Goal: Information Seeking & Learning: Learn about a topic

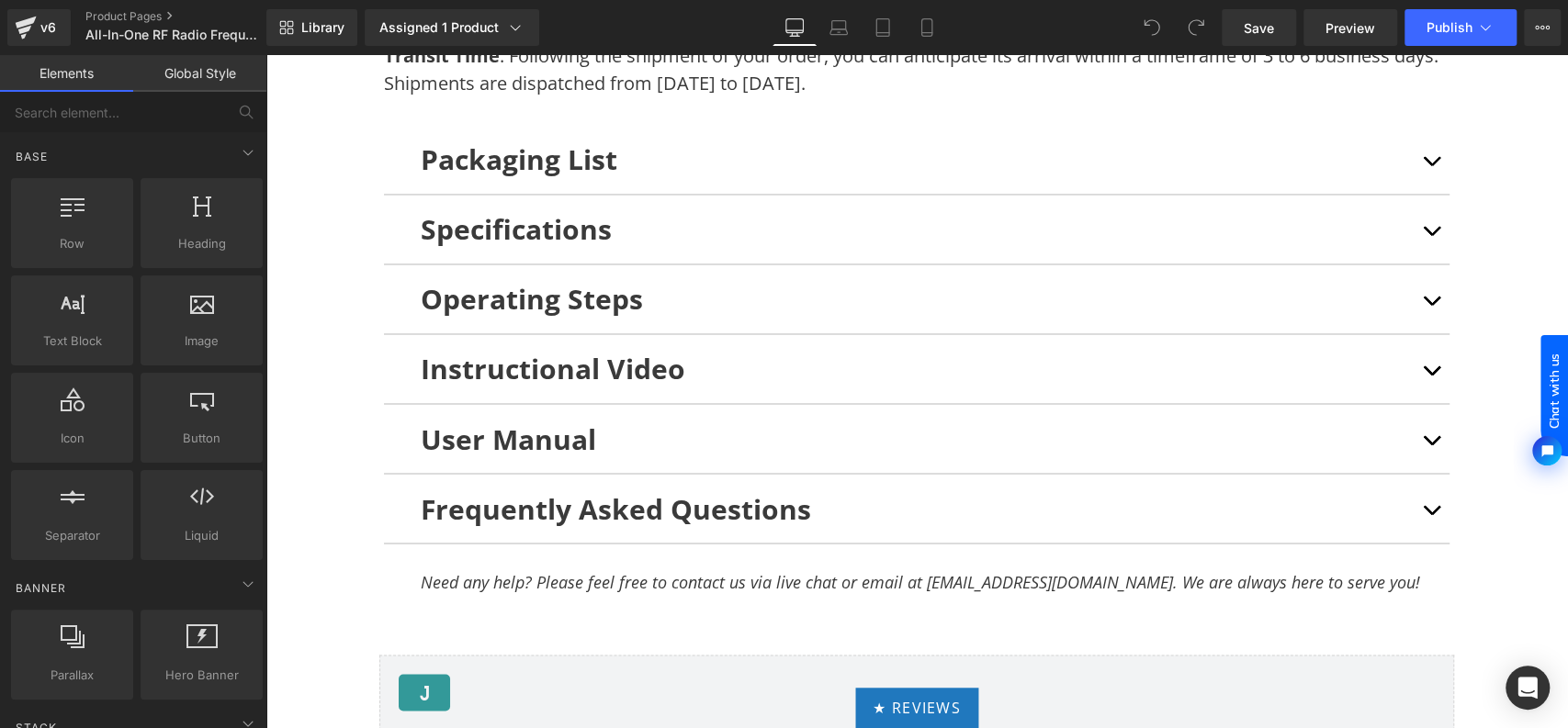
scroll to position [11199, 0]
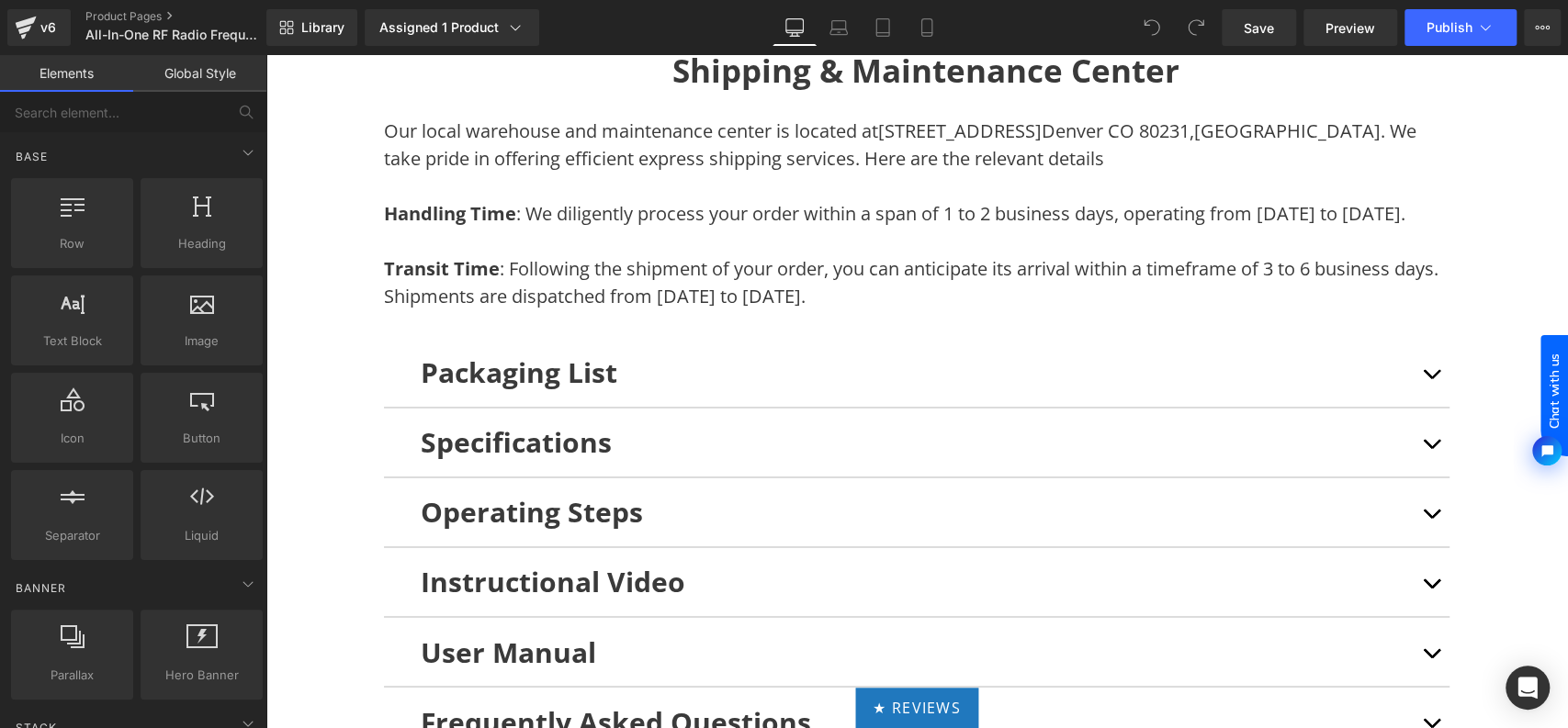
click at [777, 394] on div "Packaging List Text Block" at bounding box center [916, 372] width 991 height 42
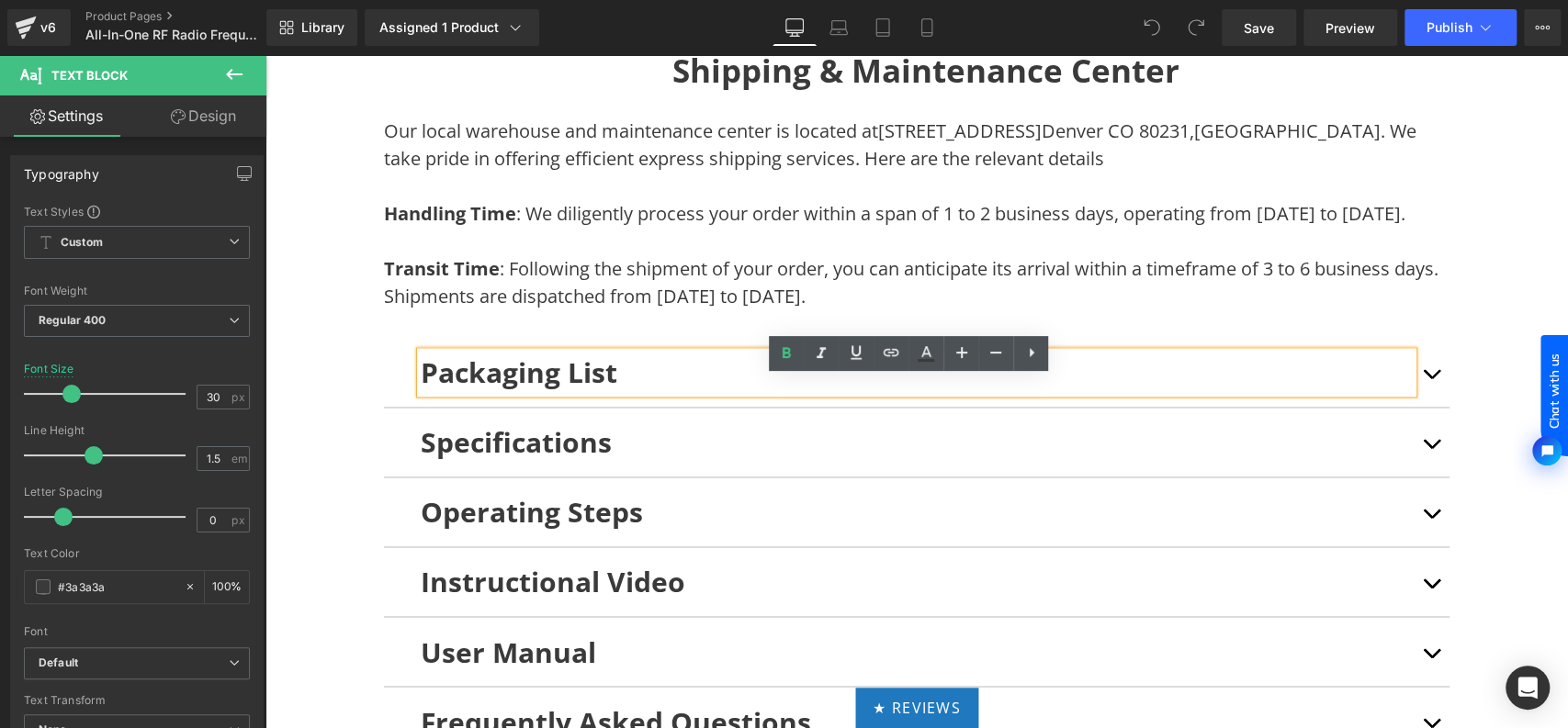
click at [1418, 406] on button "button" at bounding box center [1430, 372] width 37 height 69
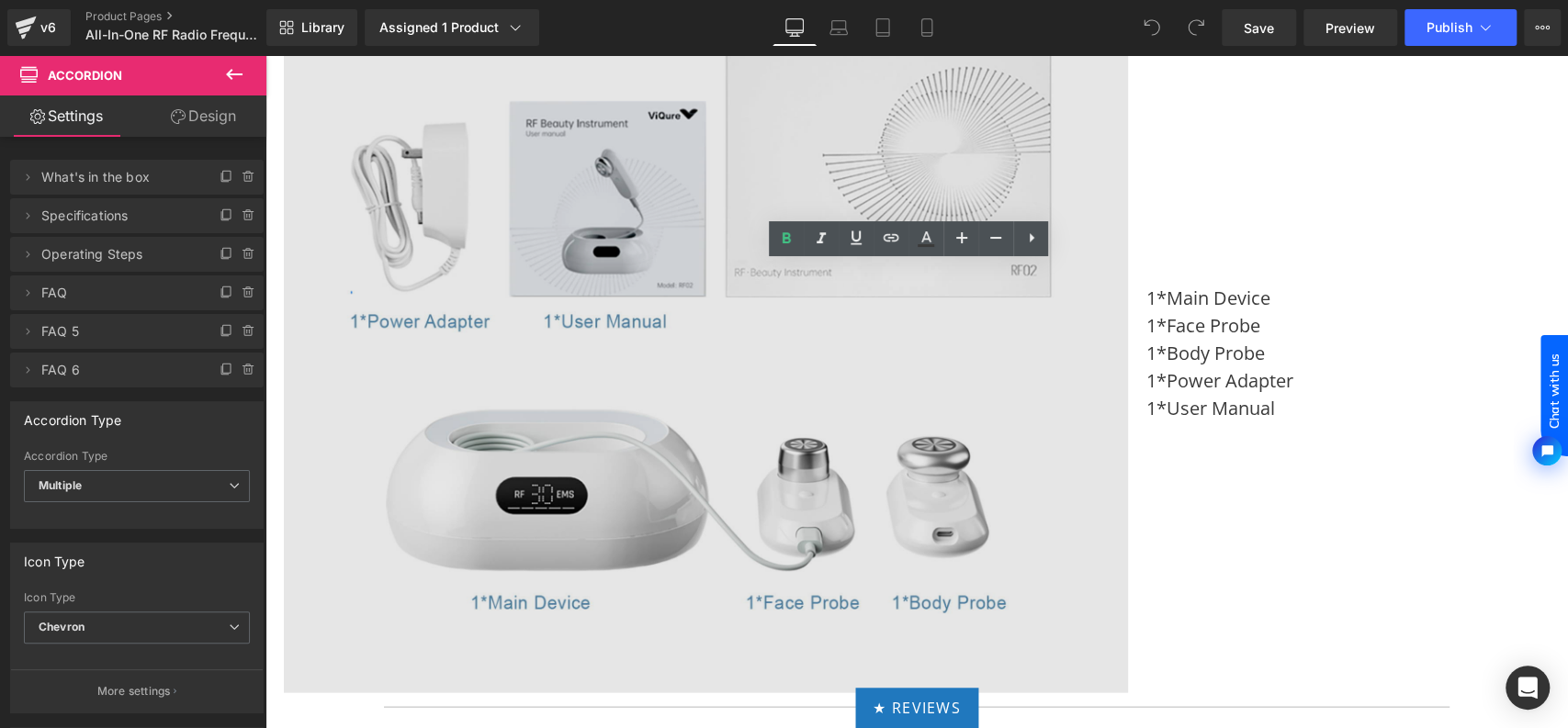
scroll to position [12016, 0]
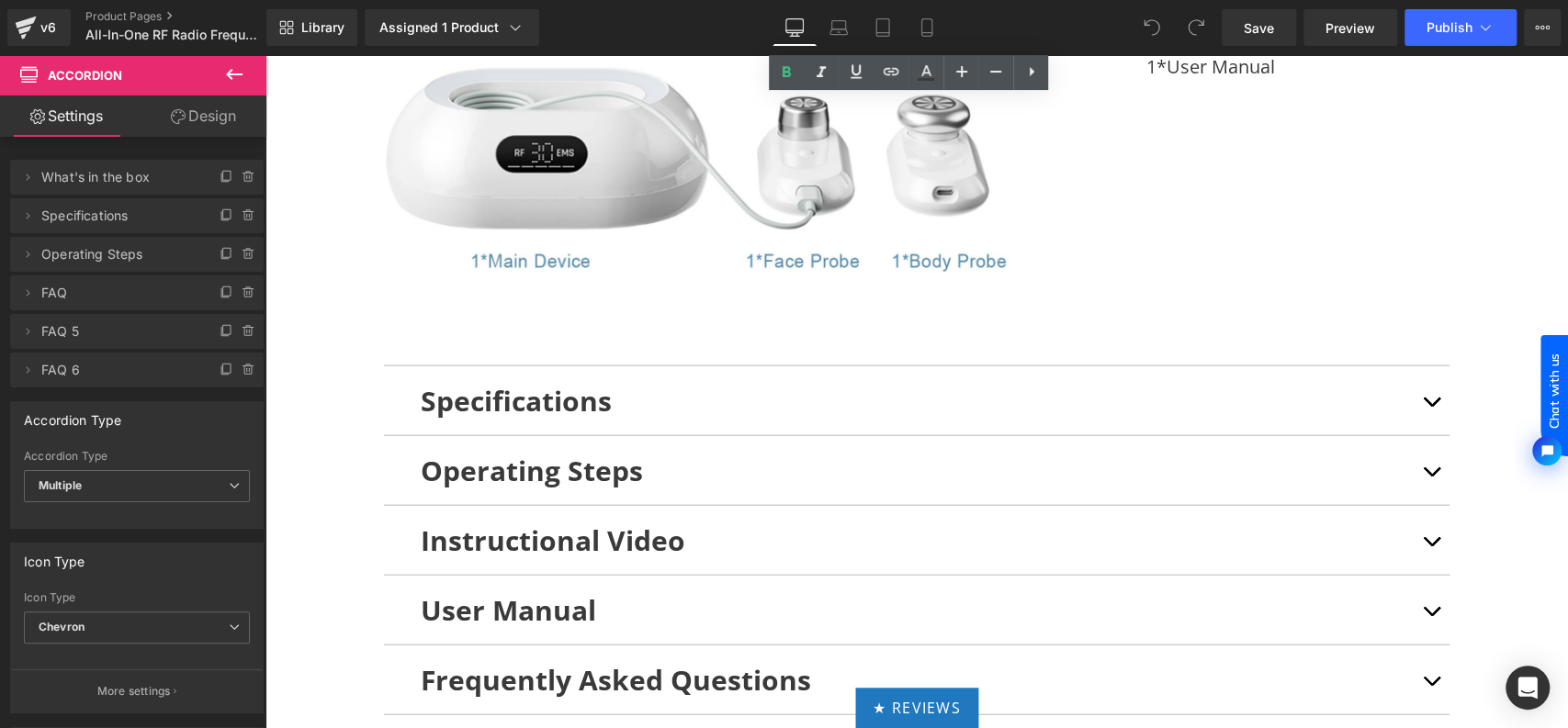
click at [912, 405] on div "Specifications Text Block" at bounding box center [916, 401] width 1065 height 70
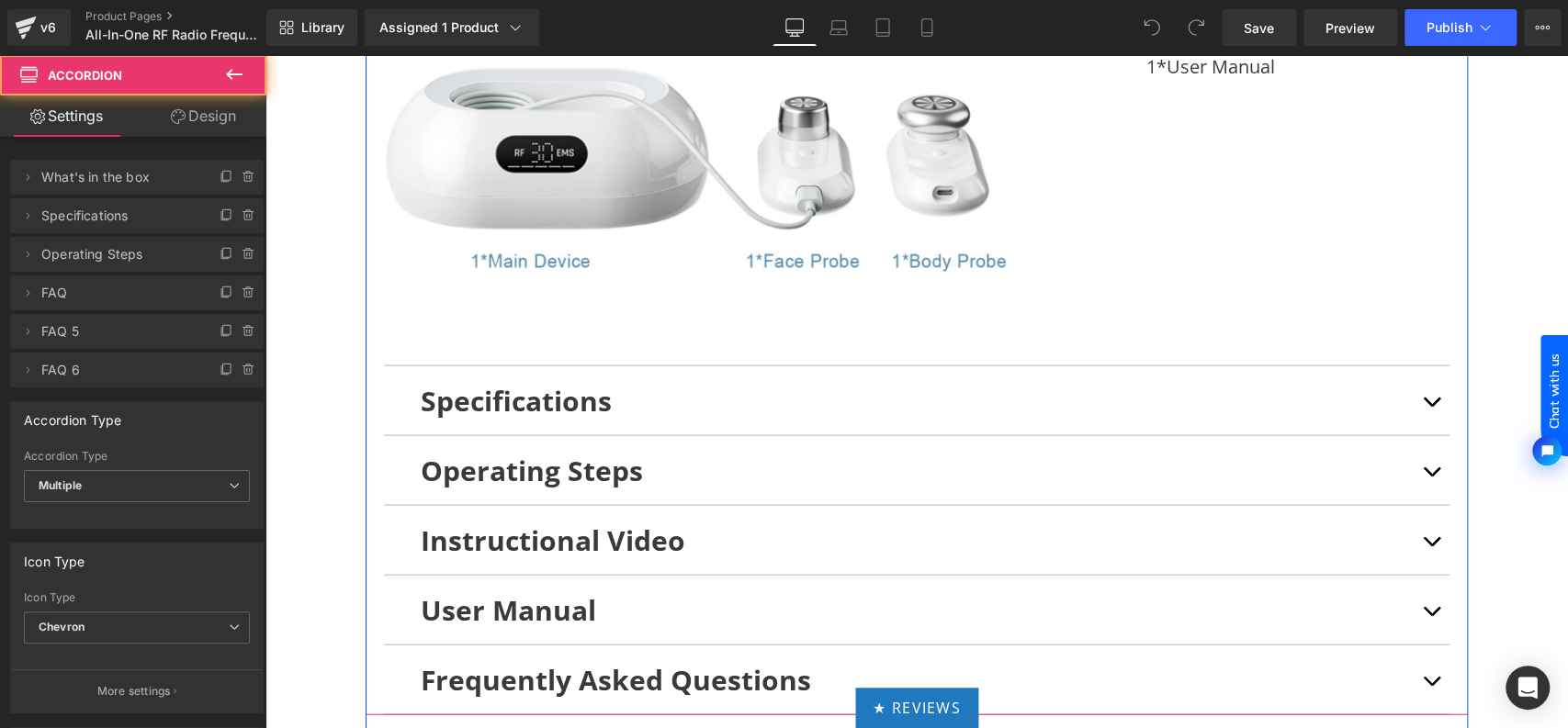
click at [1428, 421] on button "button" at bounding box center [1430, 400] width 37 height 69
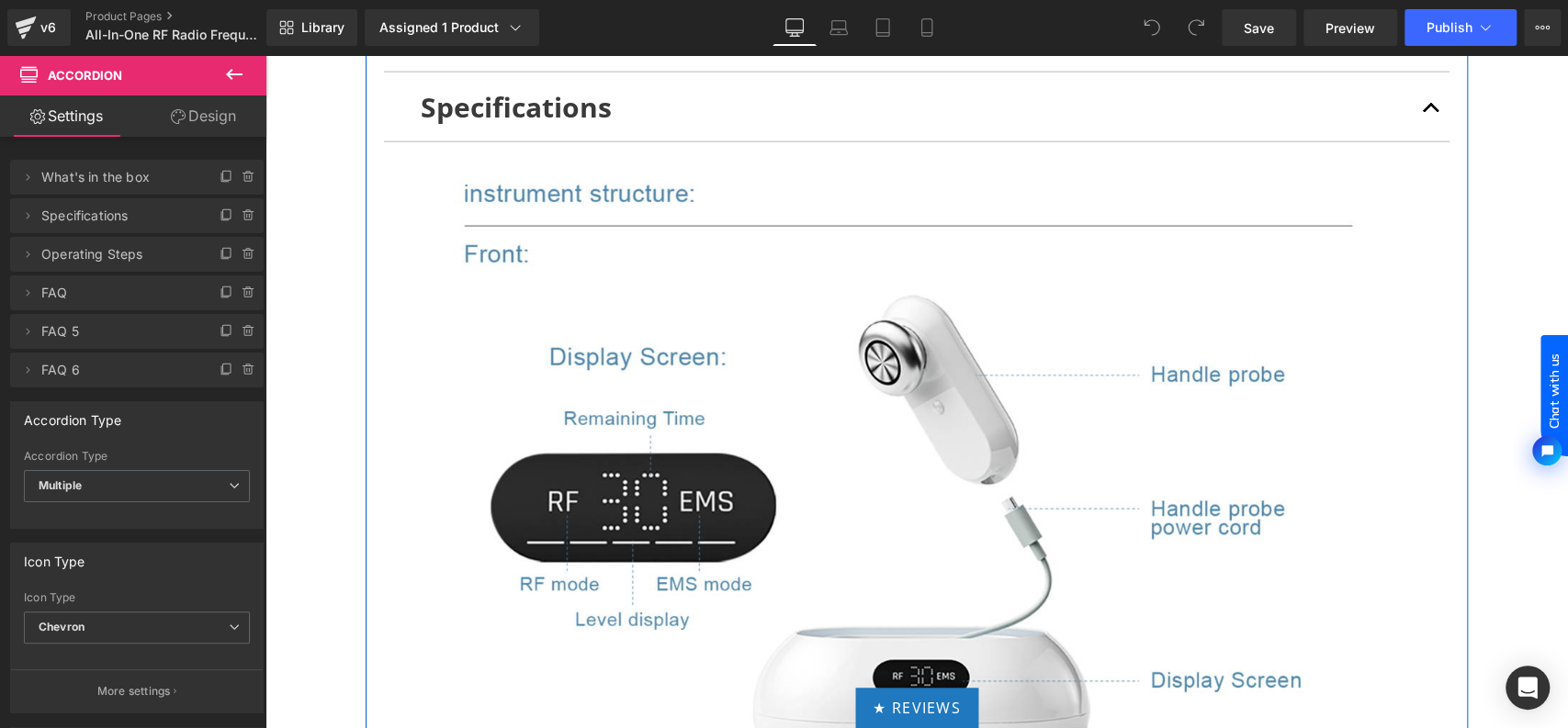
scroll to position [12323, 0]
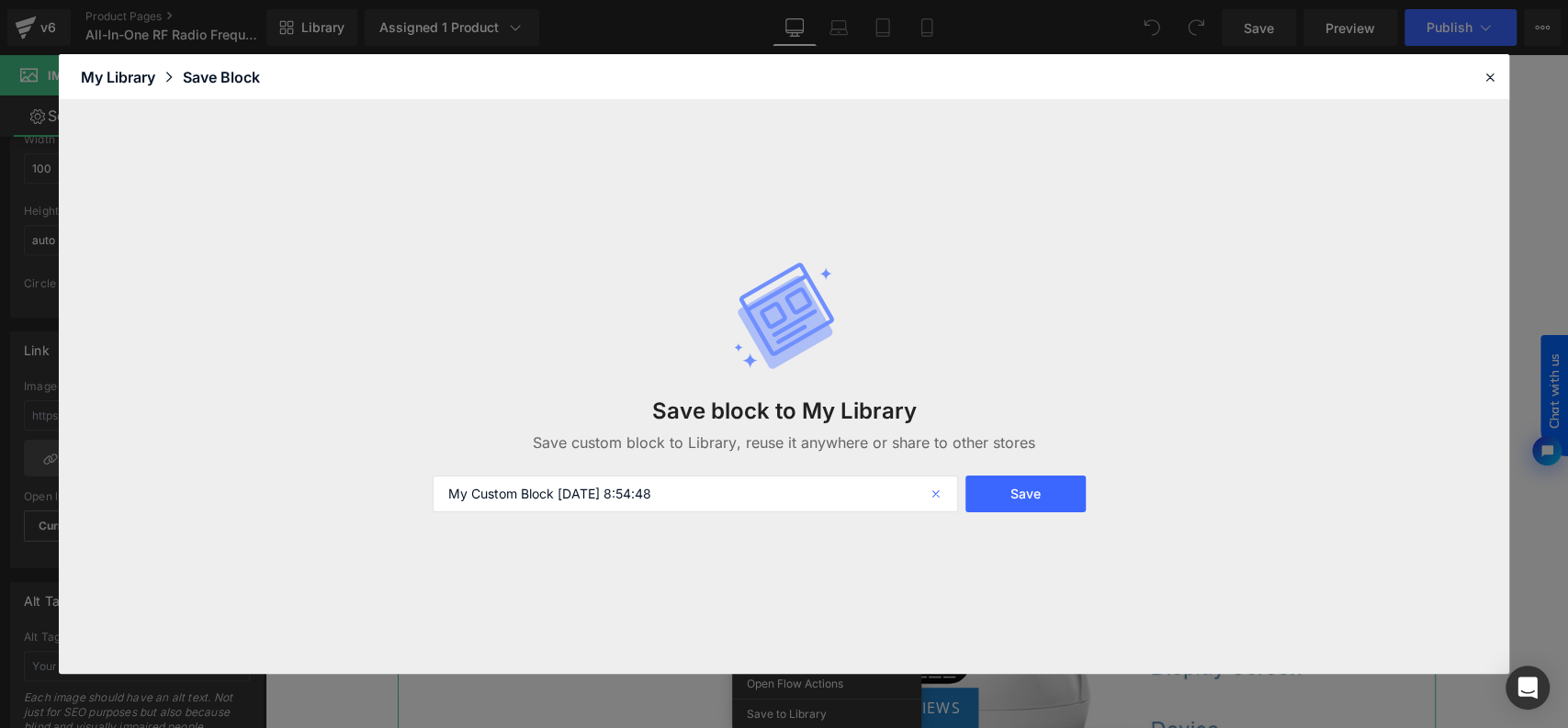
click at [926, 498] on icon at bounding box center [938, 494] width 41 height 37
click at [1496, 77] on icon at bounding box center [1490, 77] width 16 height 16
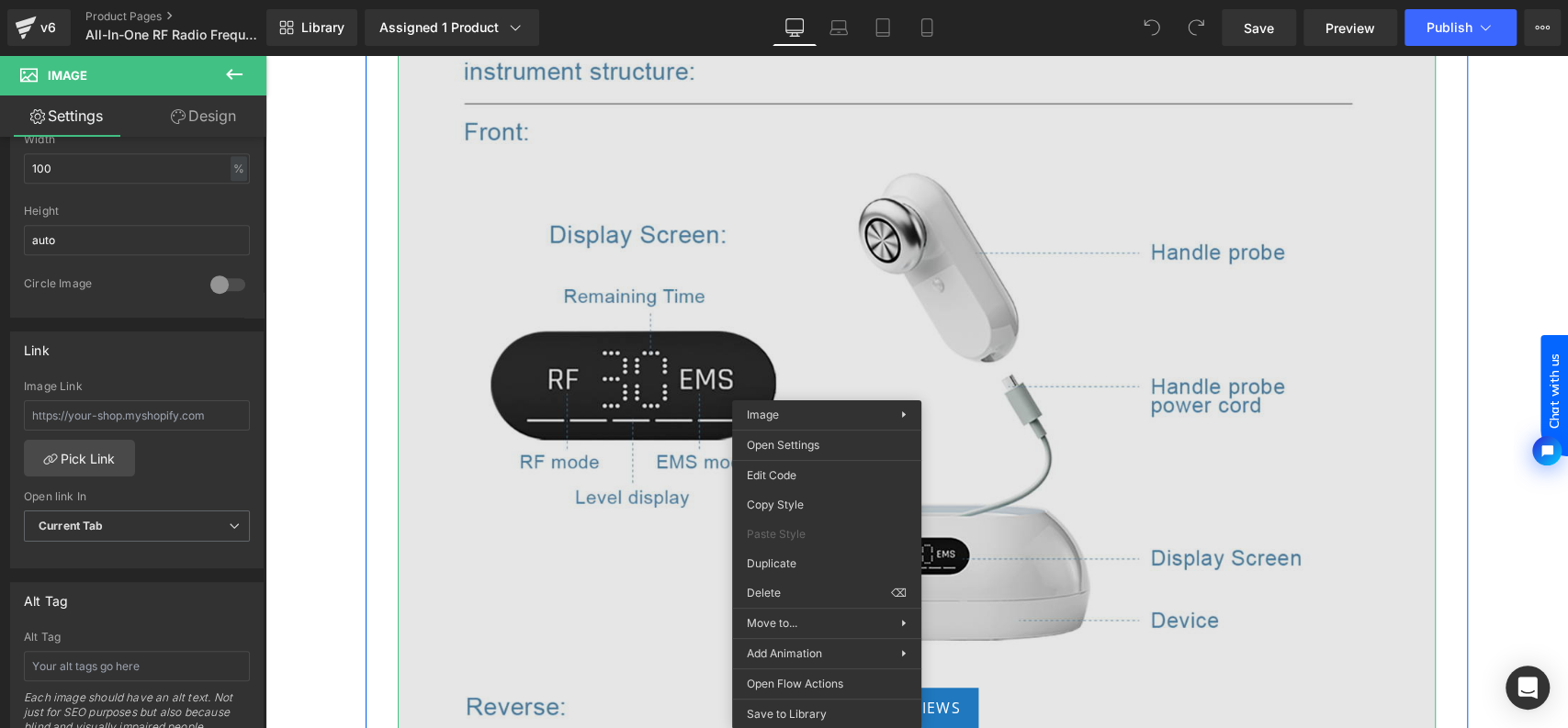
scroll to position [12221, 0]
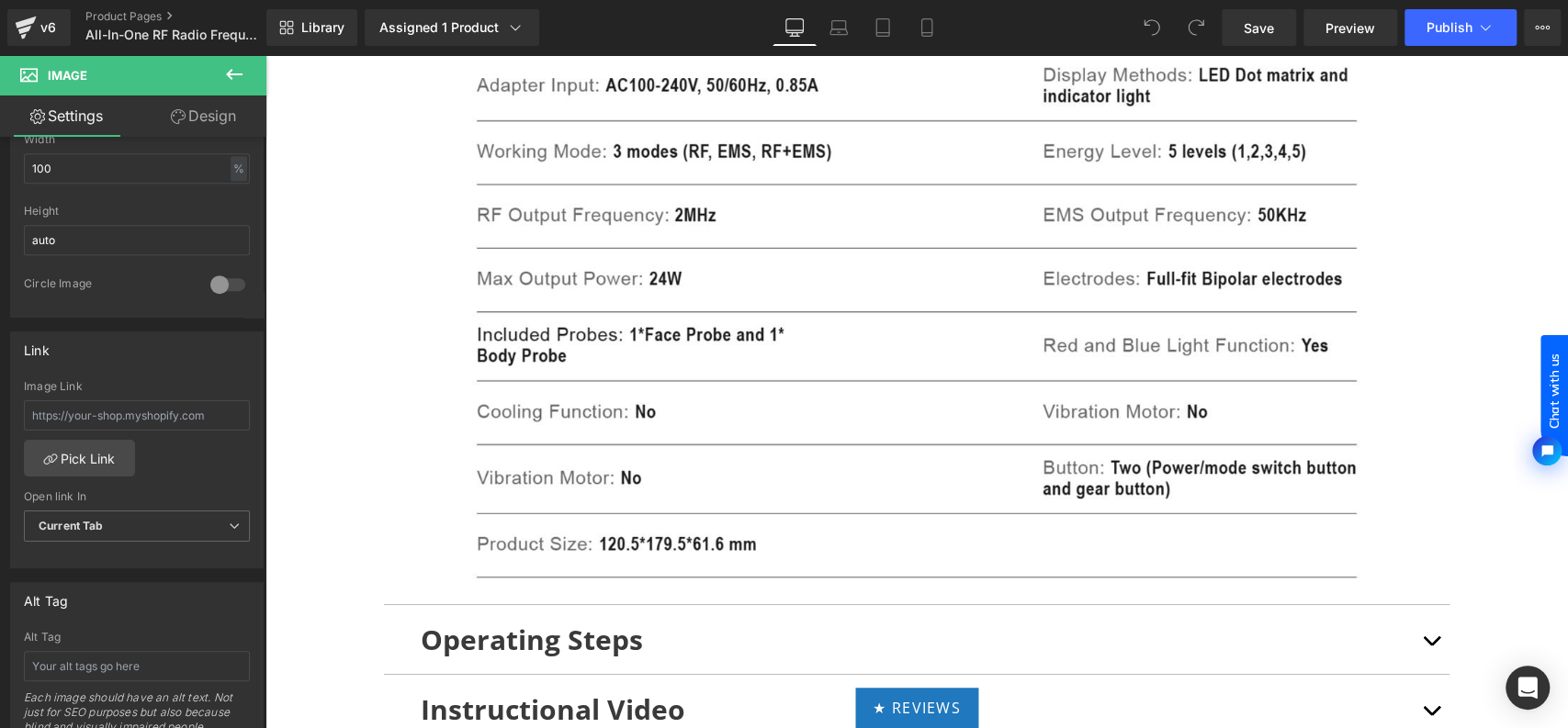
scroll to position [13955, 0]
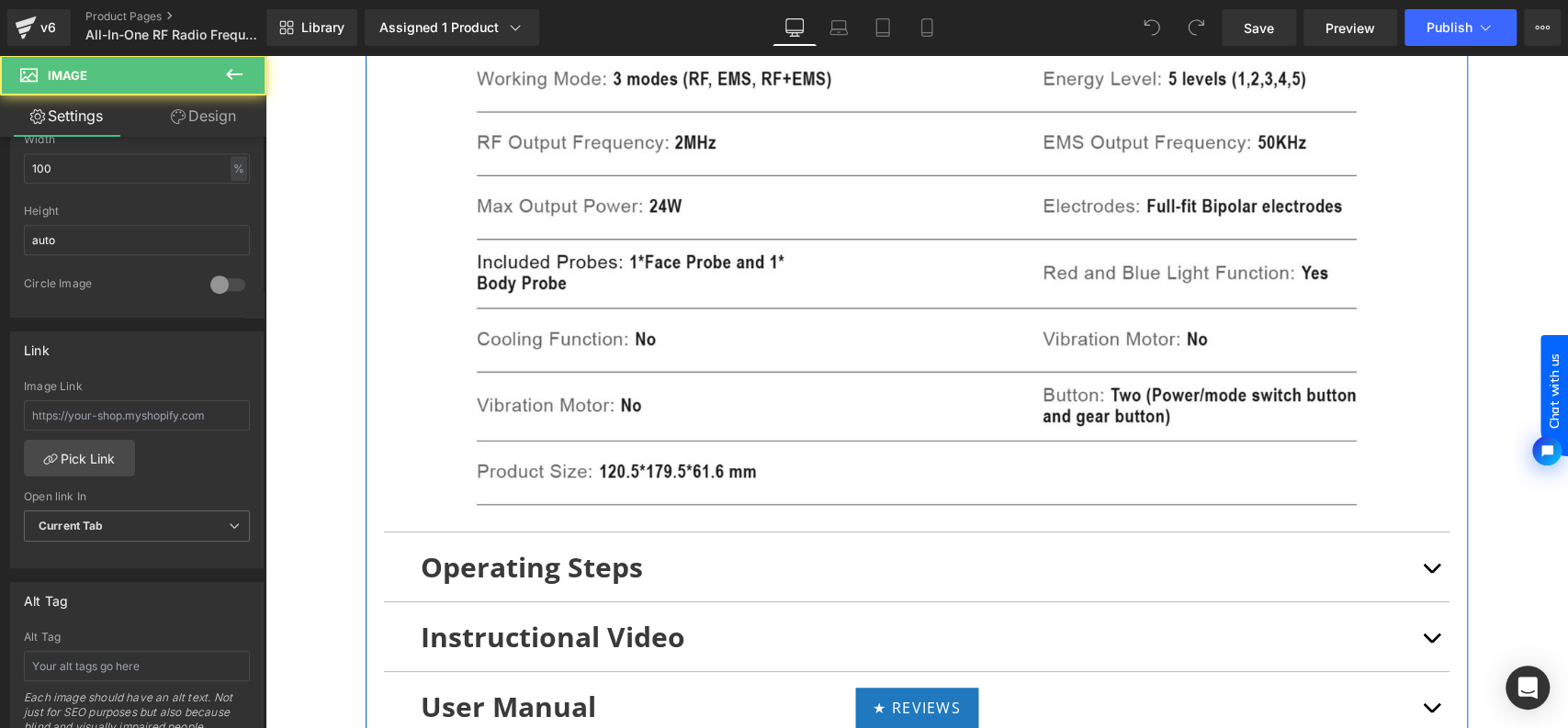
scroll to position [14262, 0]
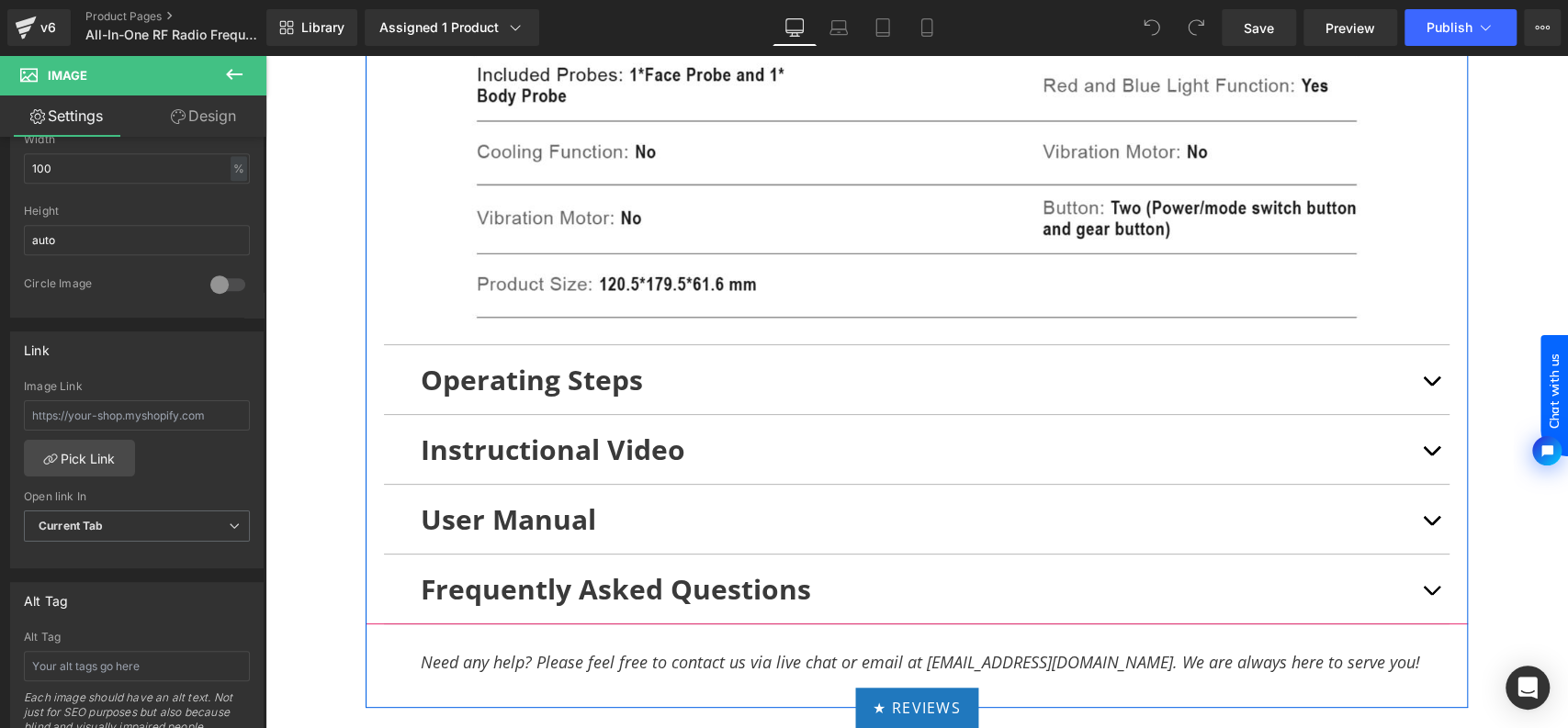
click at [696, 400] on p "Operating Steps" at bounding box center [916, 380] width 991 height 42
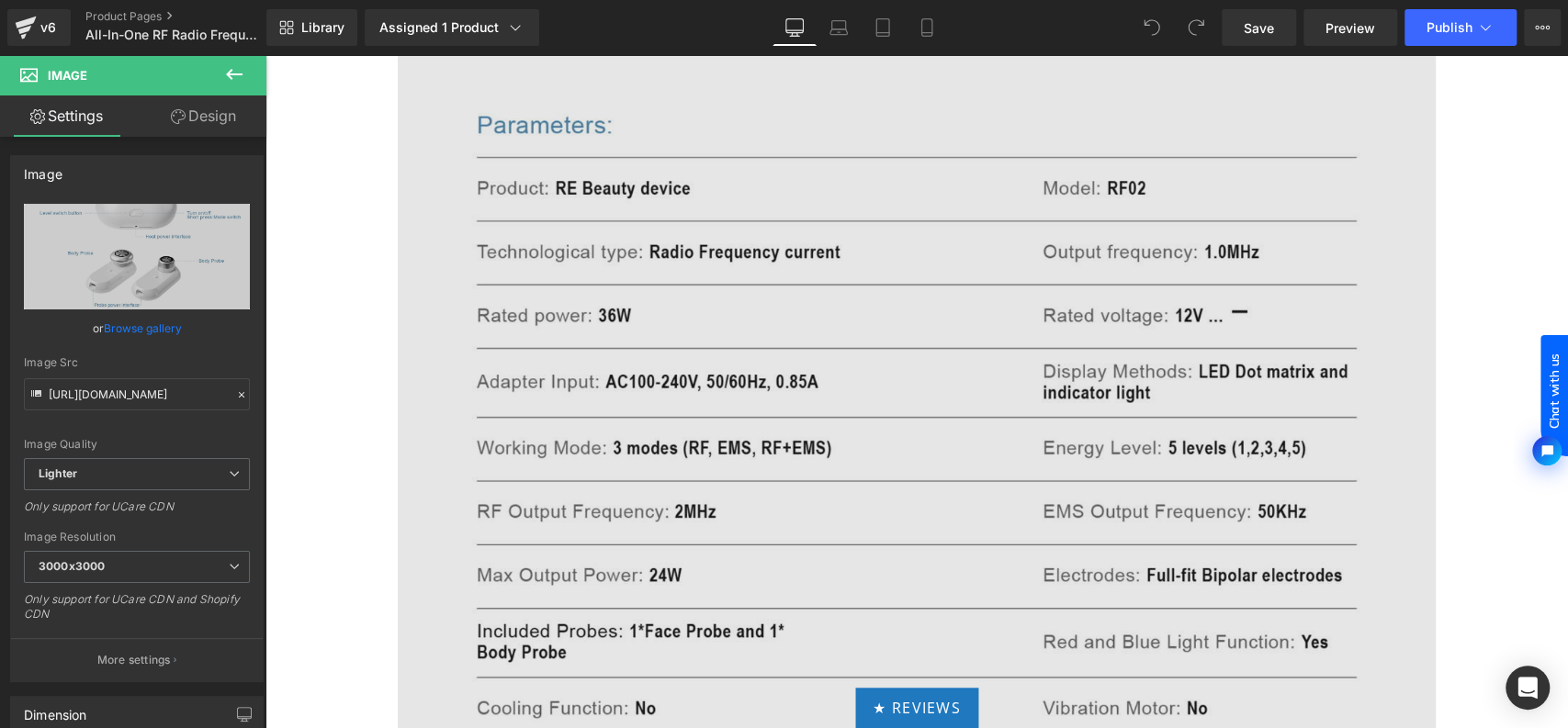
scroll to position [13650, 0]
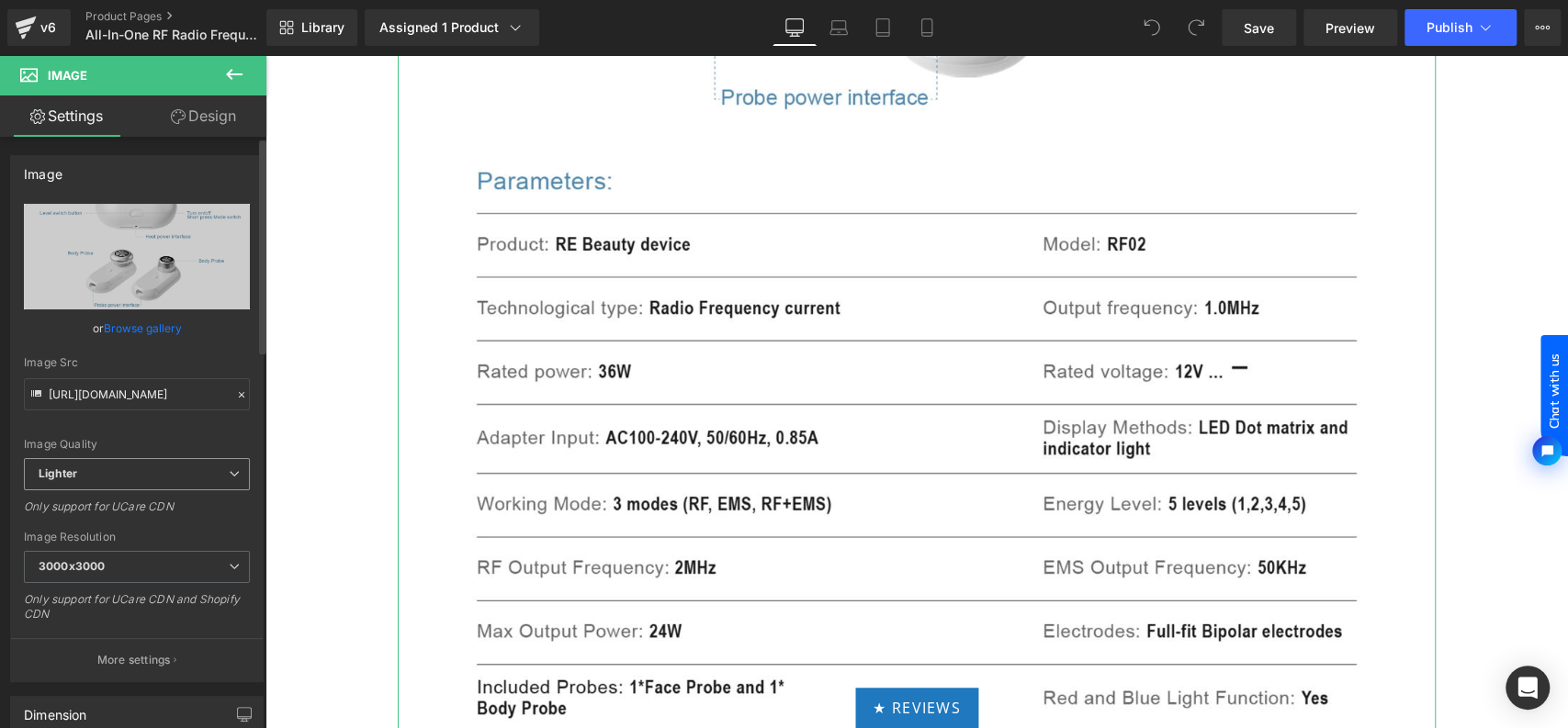
click at [179, 472] on span "Lighter" at bounding box center [137, 474] width 226 height 32
click at [190, 435] on div "Image Quality Lighter Lightest Lighter Lighter Lightest Only support for UCare …" at bounding box center [137, 331] width 226 height 254
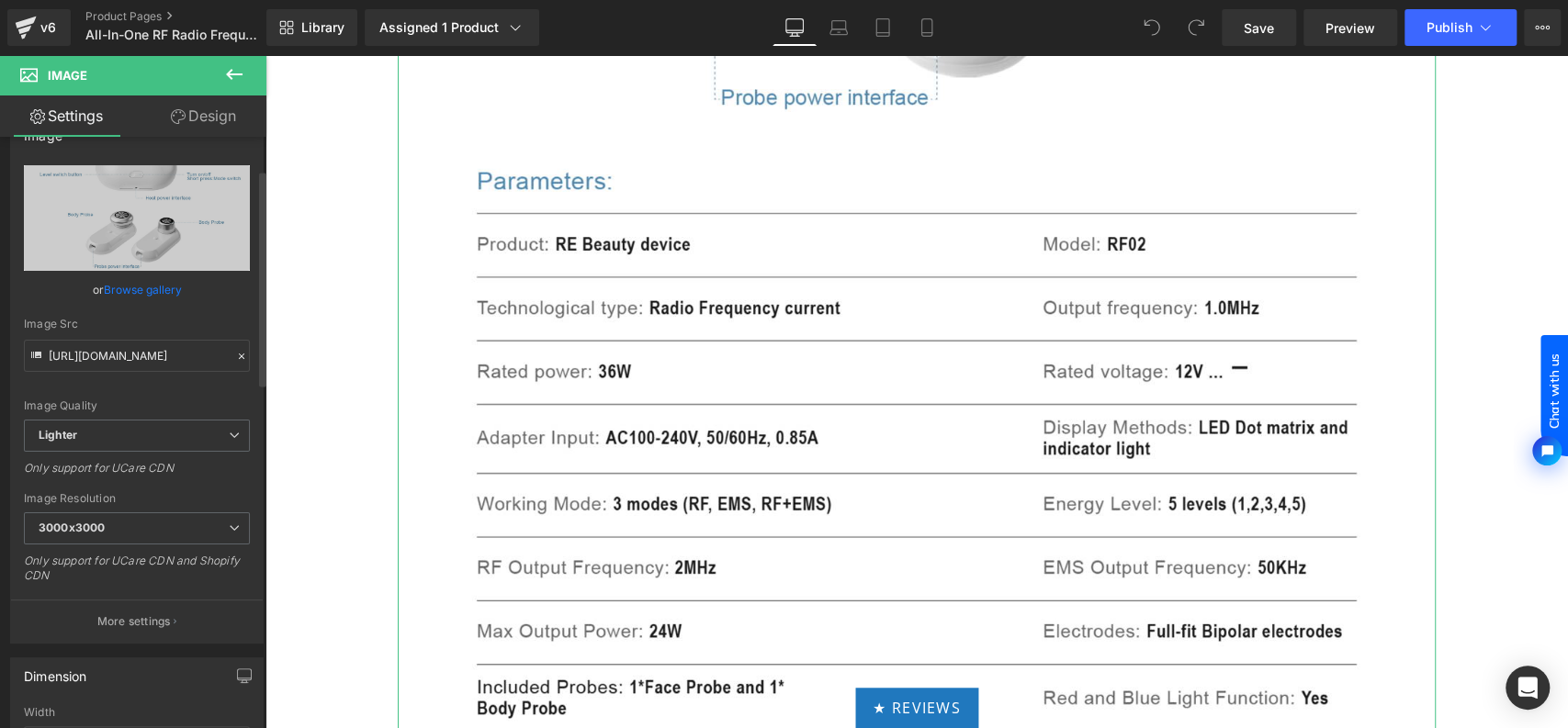
scroll to position [0, 0]
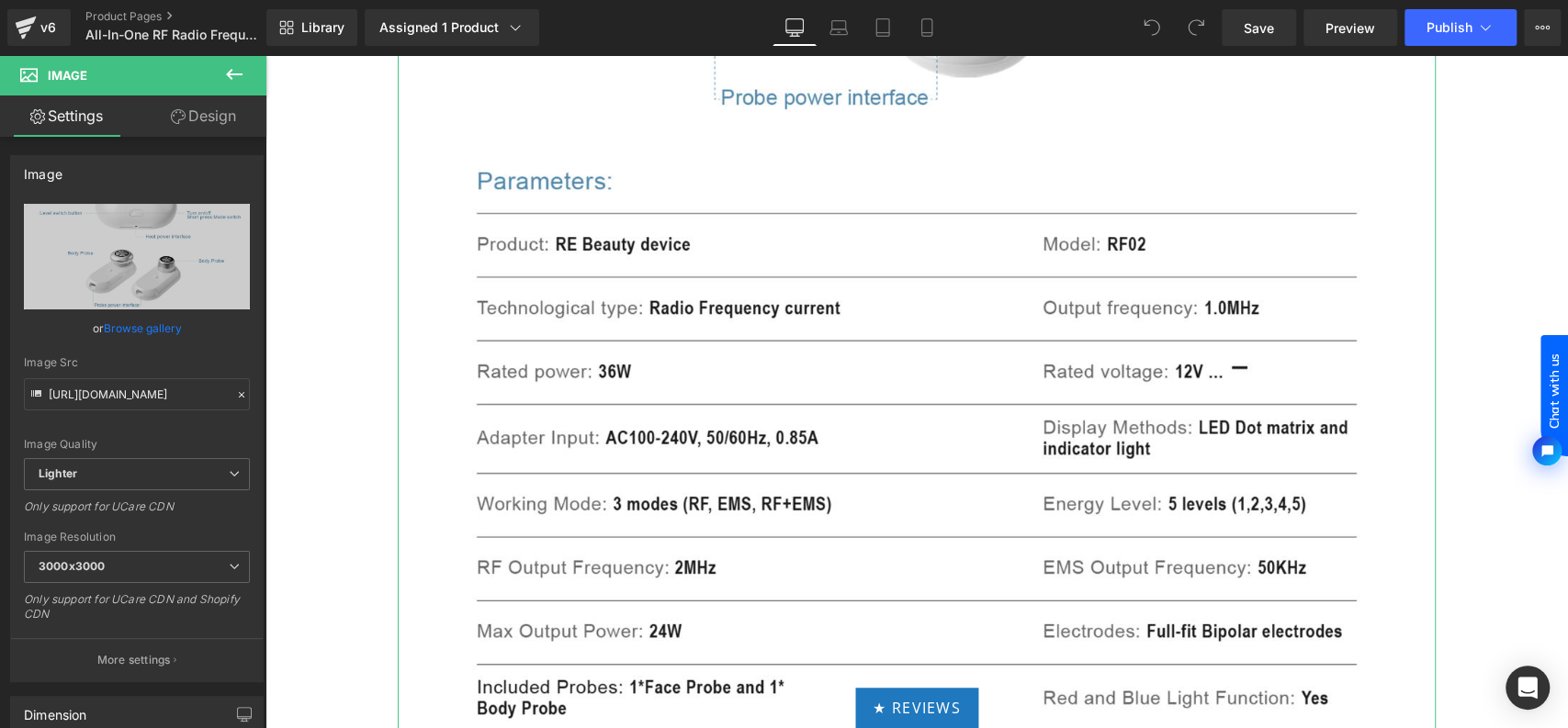
click at [191, 115] on link "Design" at bounding box center [203, 116] width 133 height 42
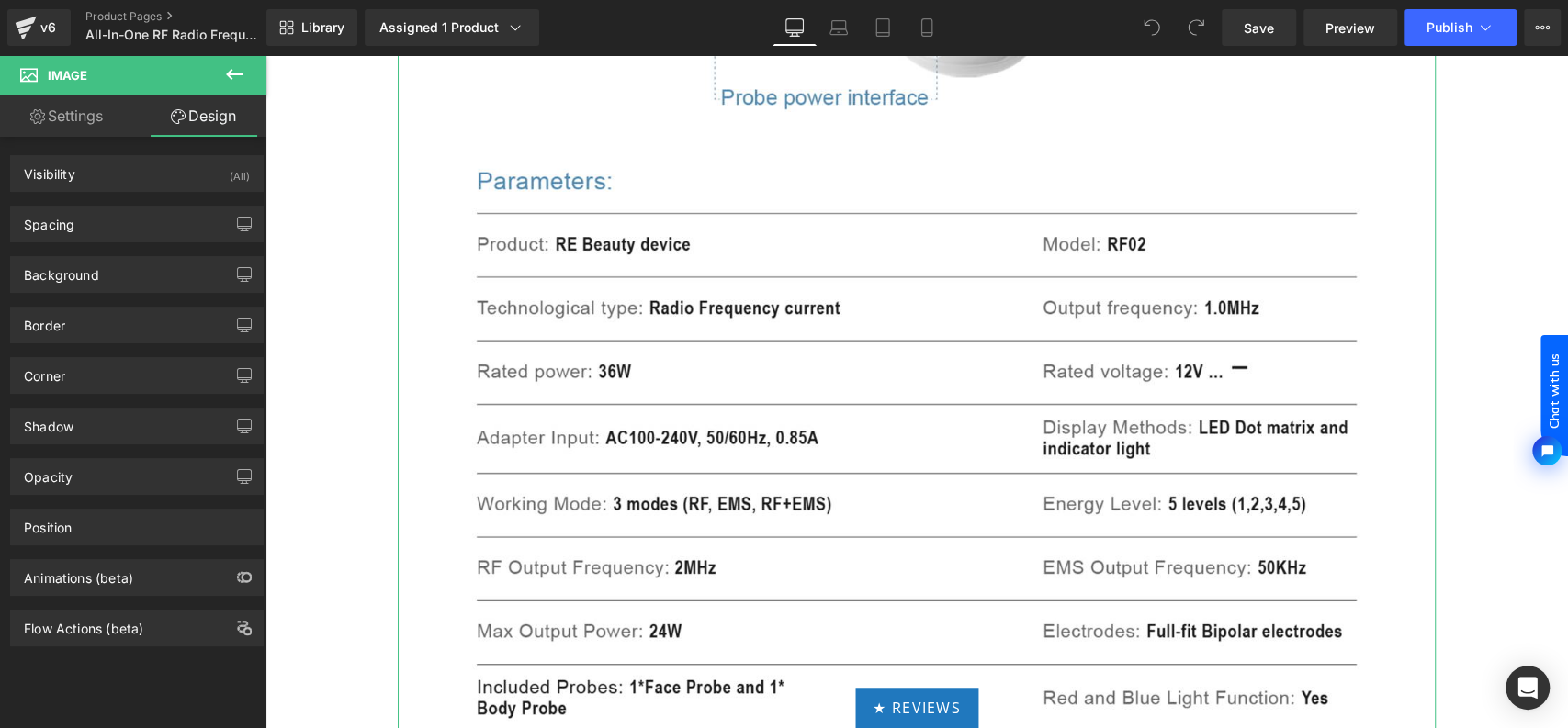
click at [110, 109] on link "Settings" at bounding box center [66, 116] width 133 height 42
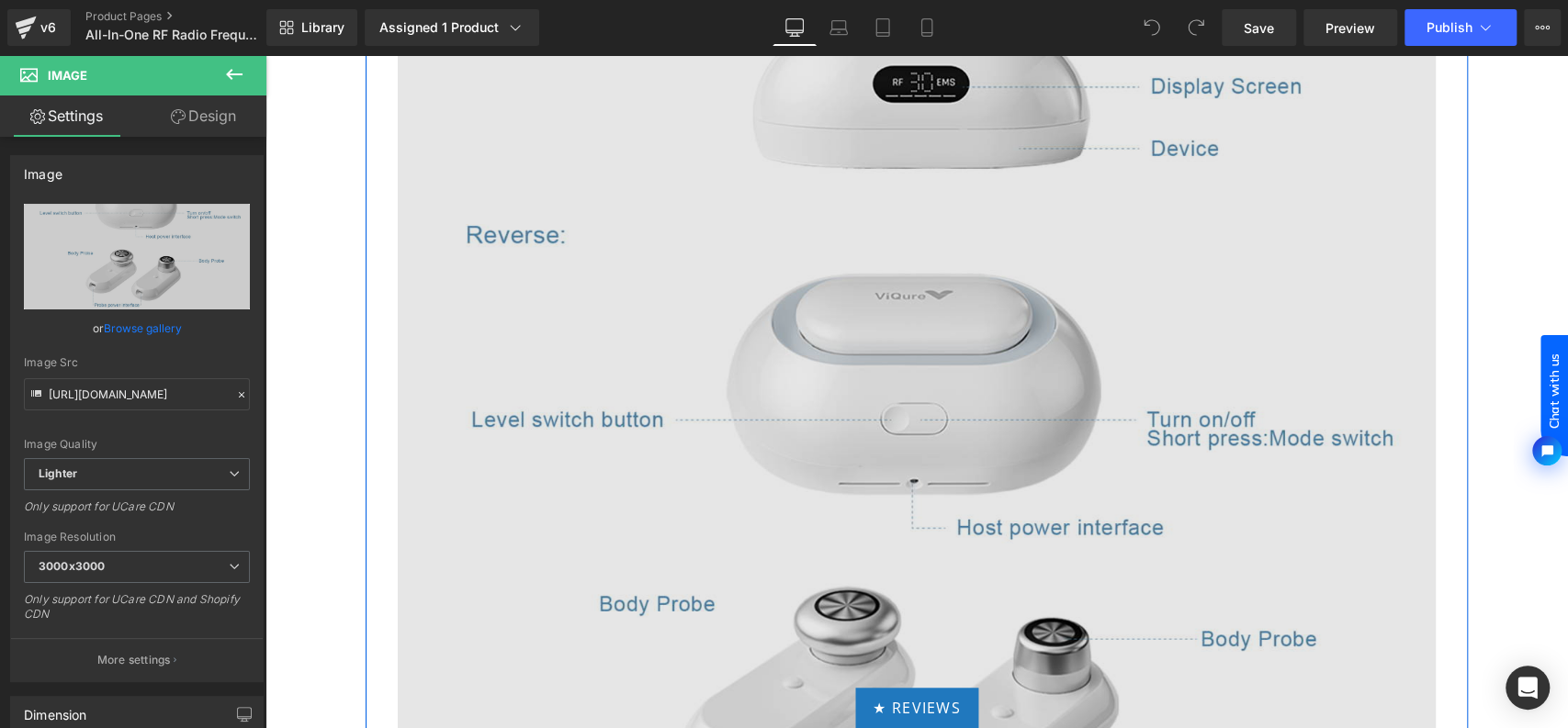
scroll to position [12731, 0]
